Goal: Check status: Check status

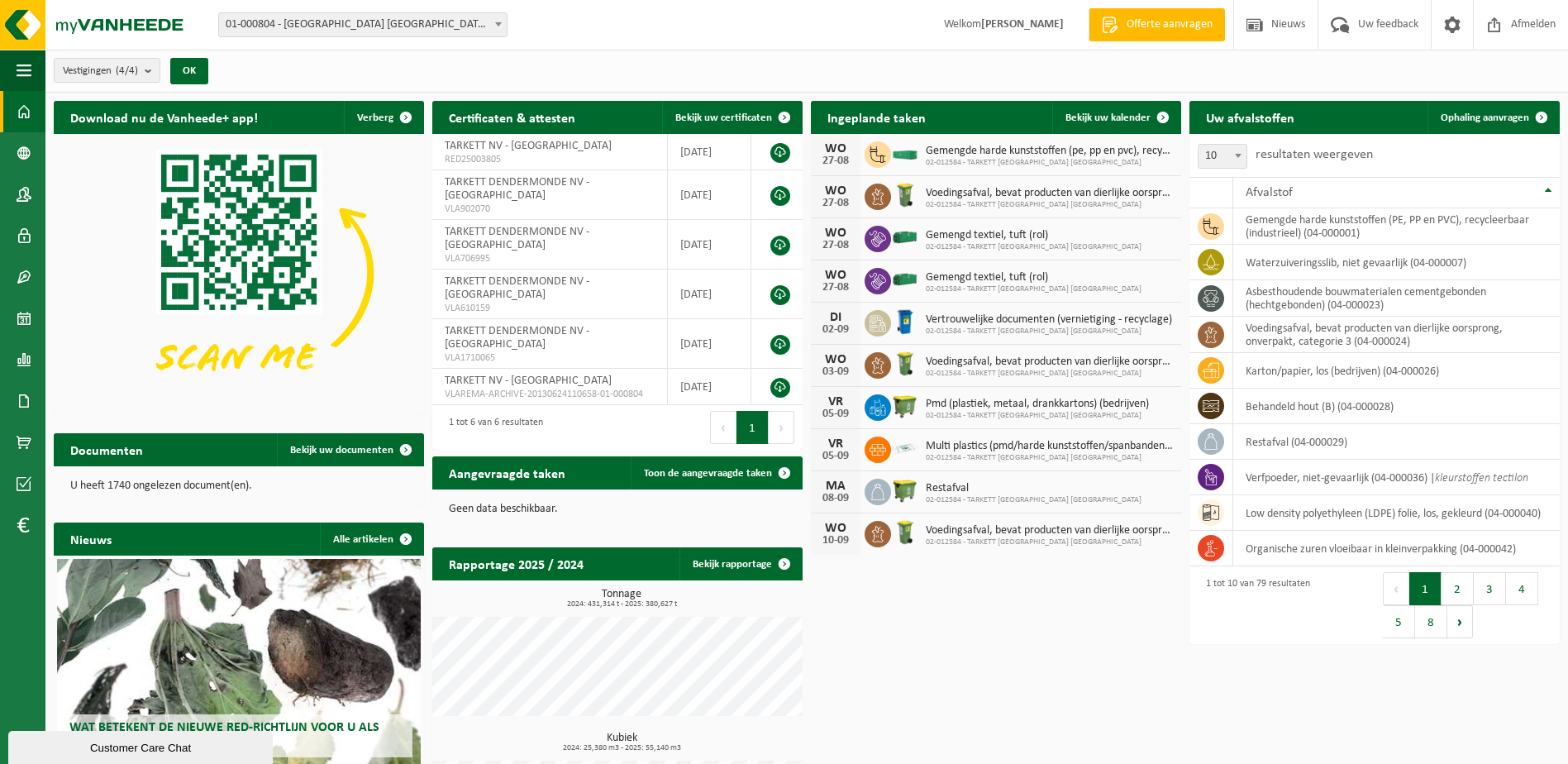
click at [378, 28] on span "01-000804 - [GEOGRAPHIC_DATA] [GEOGRAPHIC_DATA] - [GEOGRAPHIC_DATA]" at bounding box center [363, 25] width 288 height 23
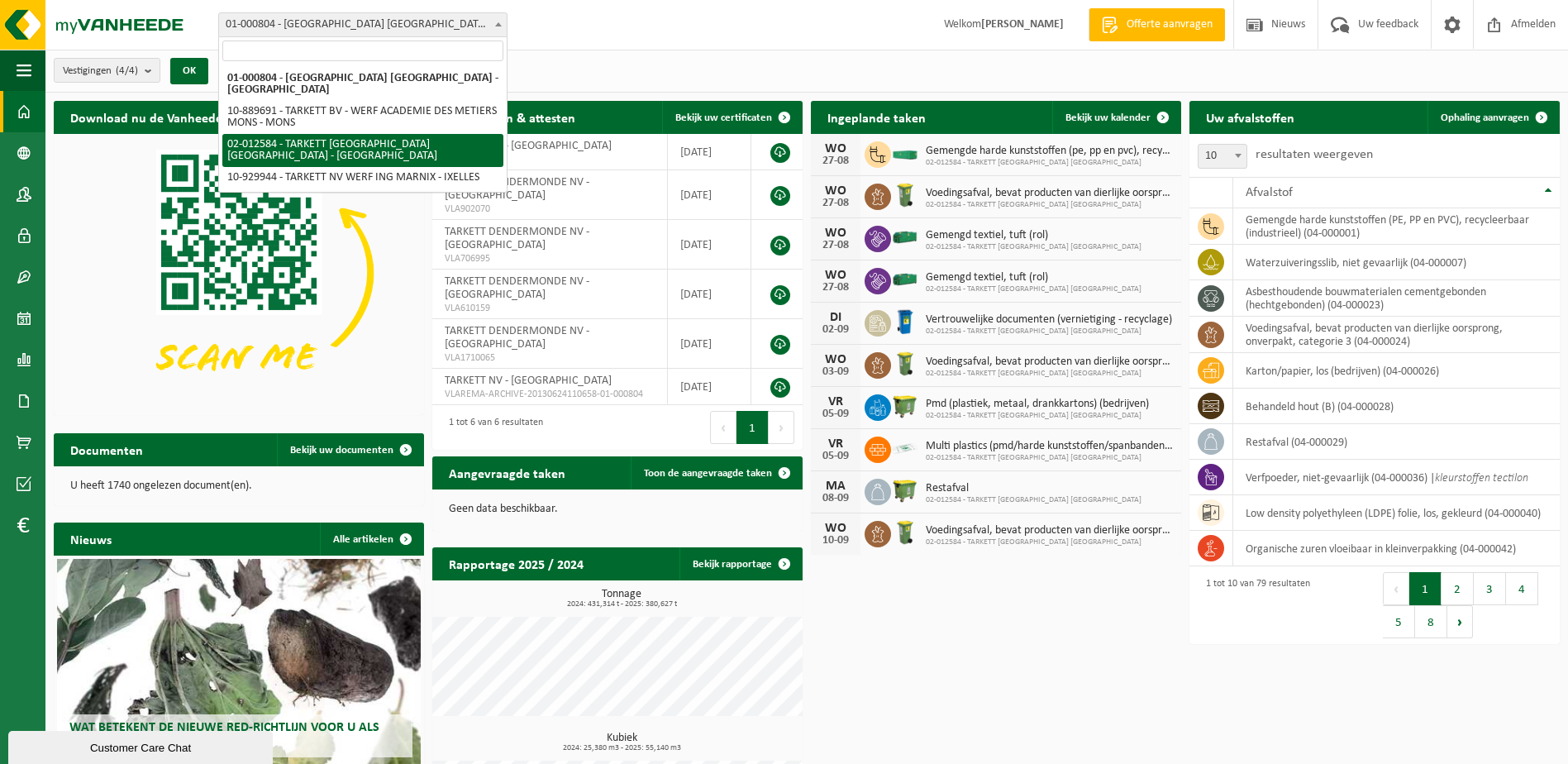
select select "2436"
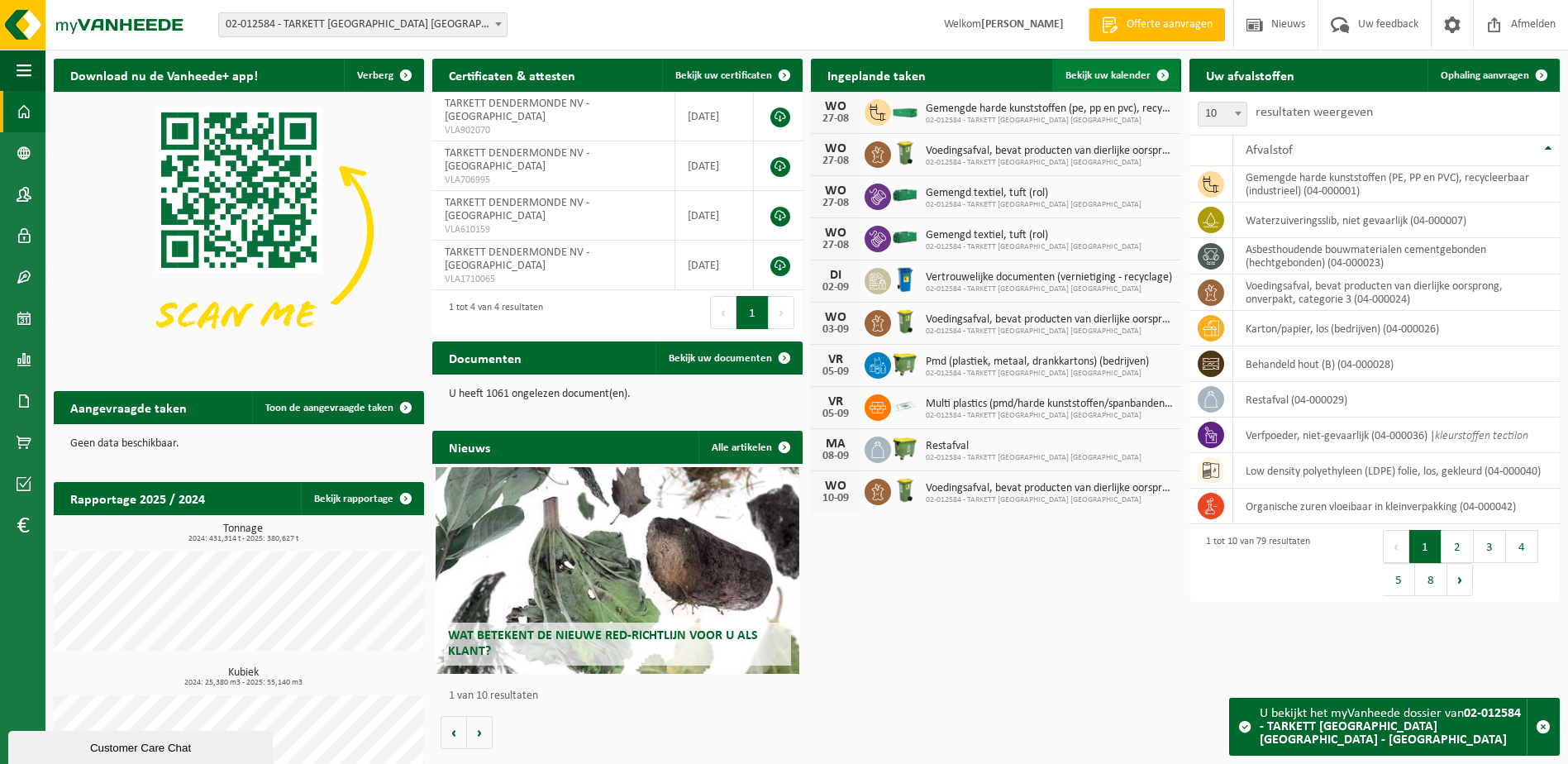
click at [1087, 64] on link "Bekijk uw kalender" at bounding box center [1116, 75] width 127 height 33
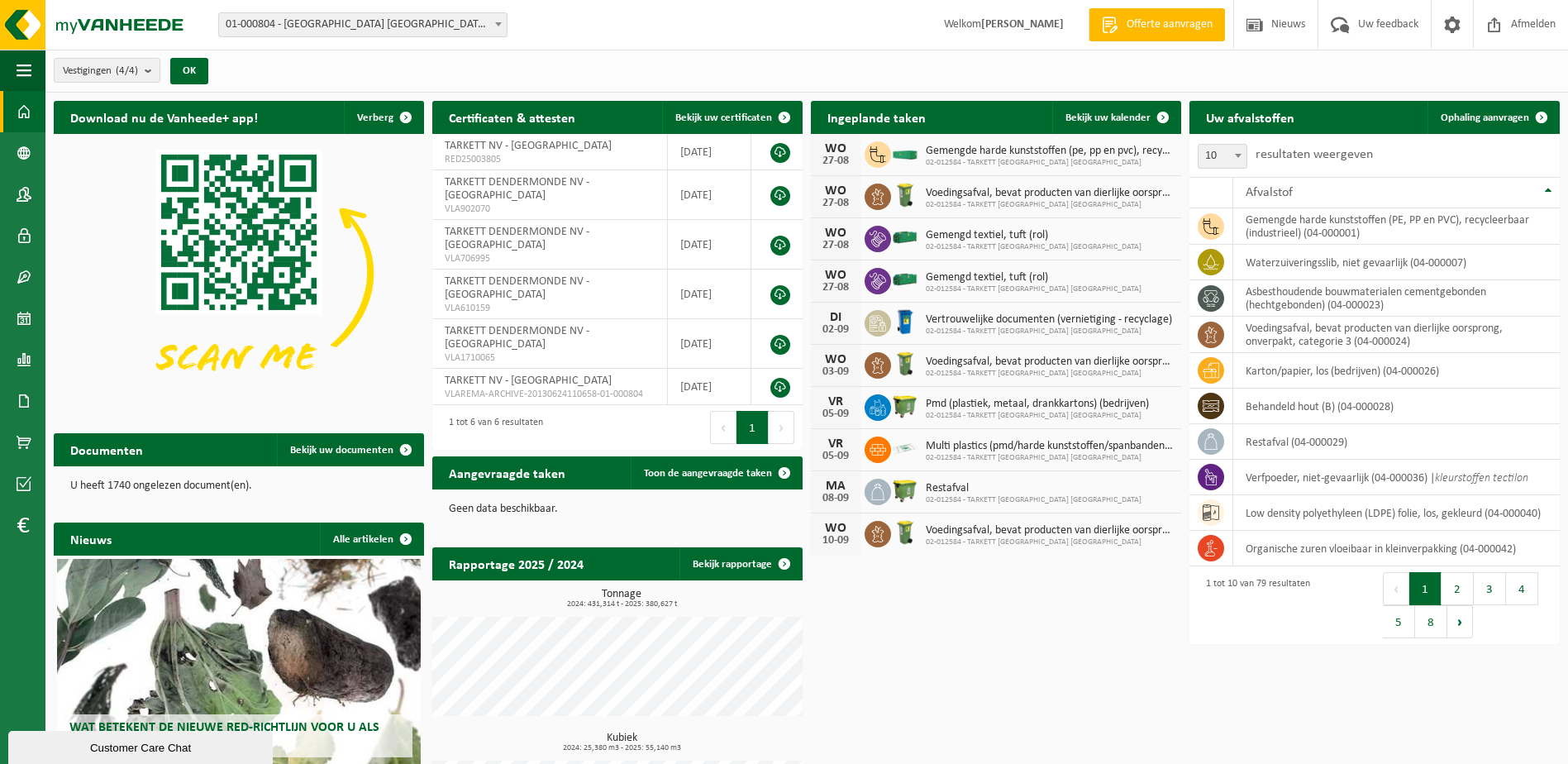
click at [415, 20] on span "01-000804 - [GEOGRAPHIC_DATA] [GEOGRAPHIC_DATA] - [GEOGRAPHIC_DATA]" at bounding box center [363, 25] width 288 height 23
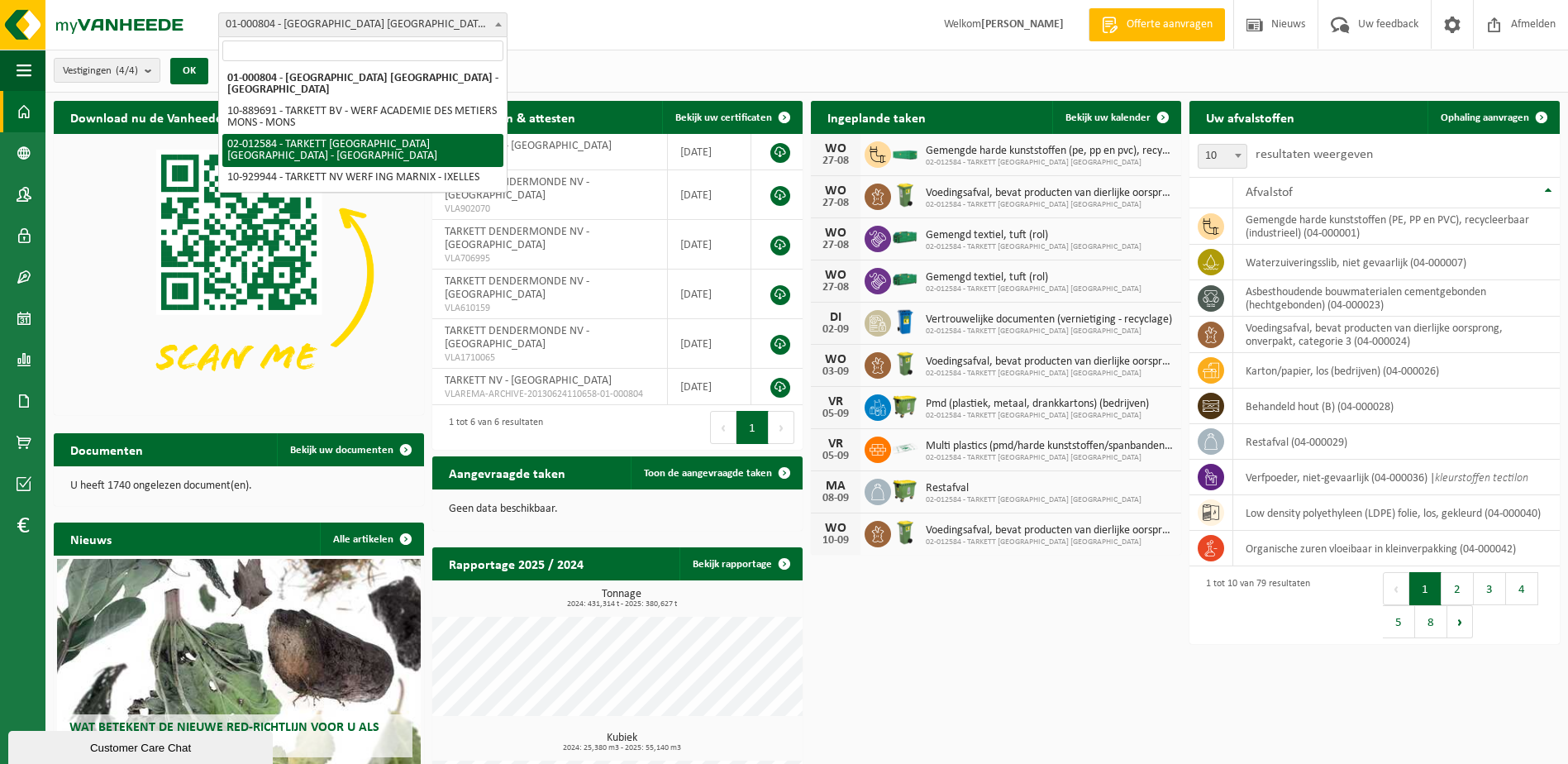
select select "2436"
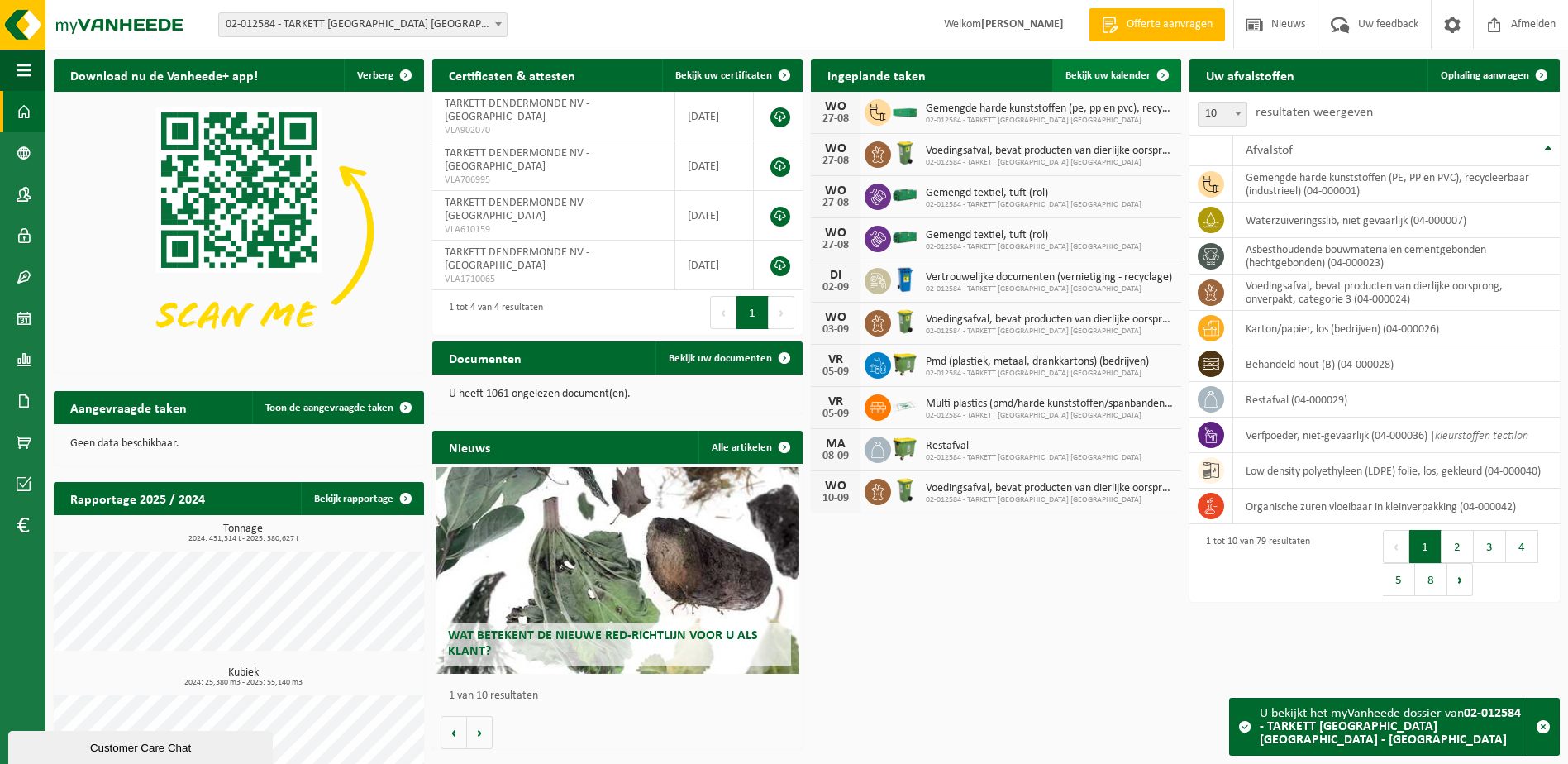
click at [1141, 71] on span "Bekijk uw kalender" at bounding box center [1108, 75] width 85 height 11
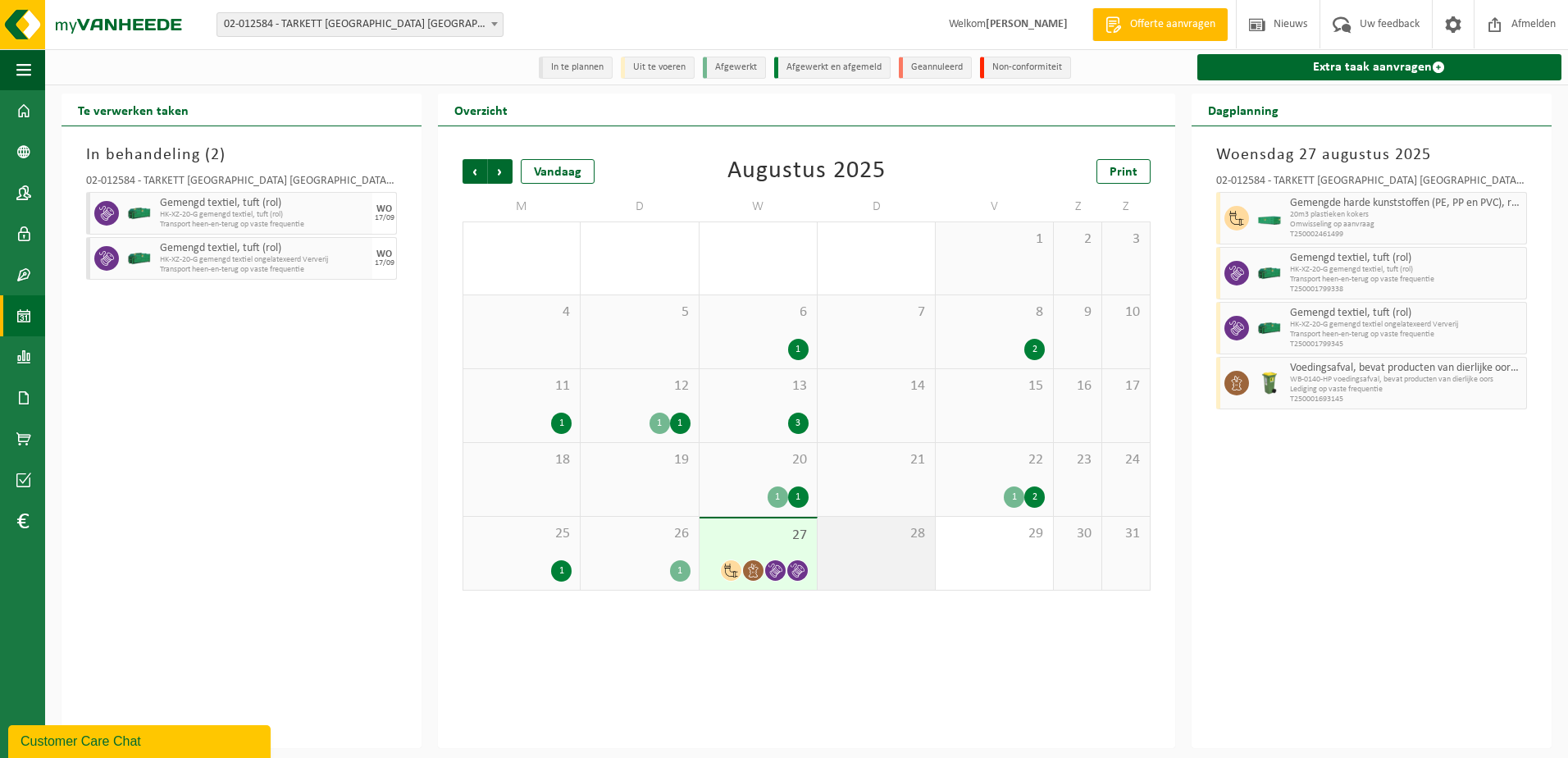
click at [855, 557] on div "28" at bounding box center [876, 553] width 118 height 73
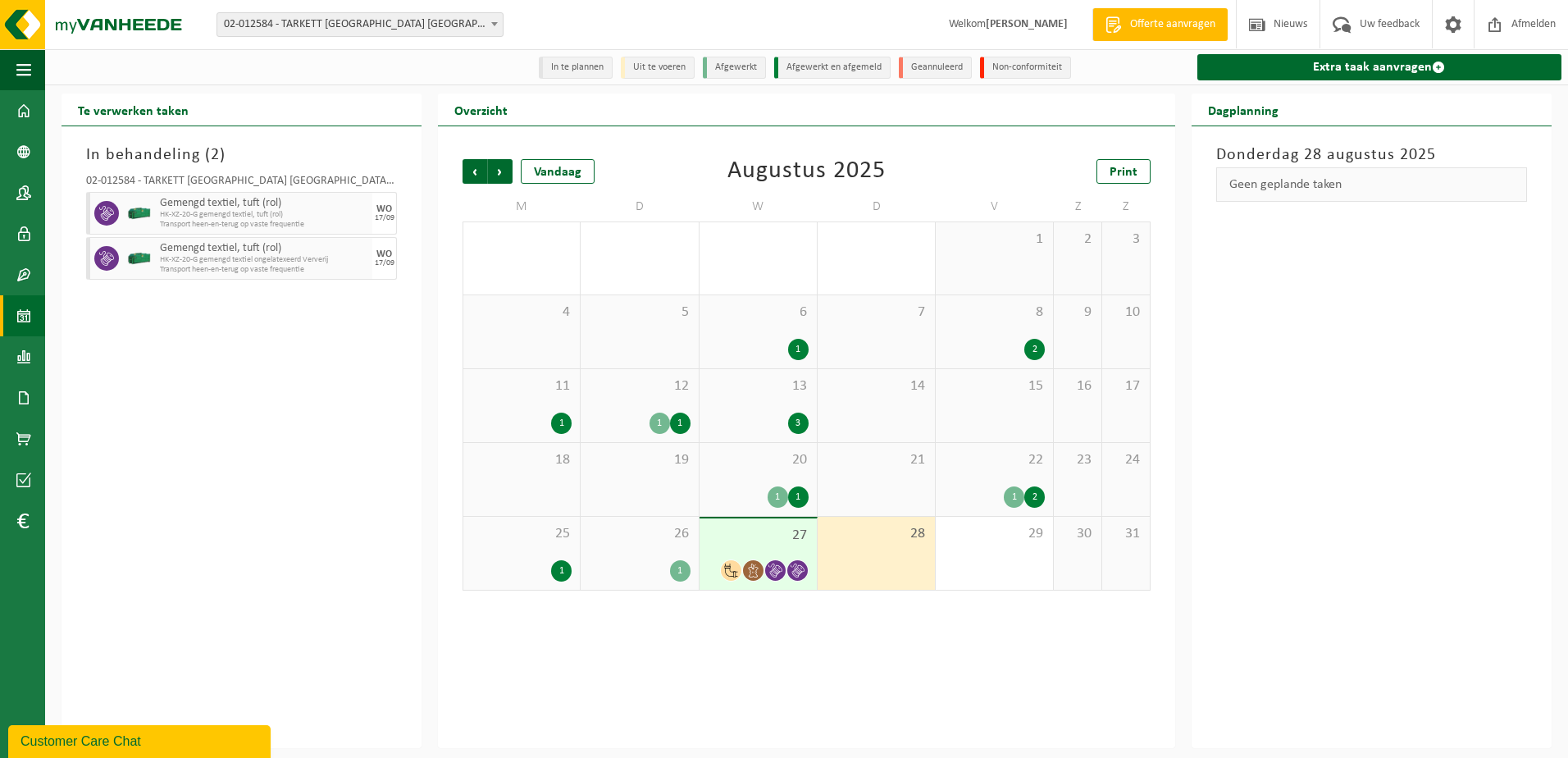
click at [722, 545] on span "27" at bounding box center [758, 534] width 101 height 18
